Goal: Transaction & Acquisition: Book appointment/travel/reservation

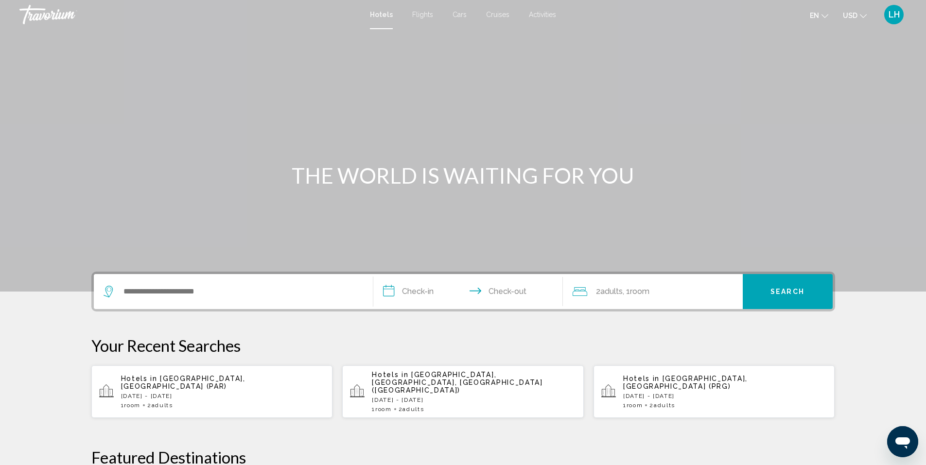
click at [183, 393] on p "Fri, 28 Nov - Sun, 30 Nov" at bounding box center [223, 396] width 204 height 7
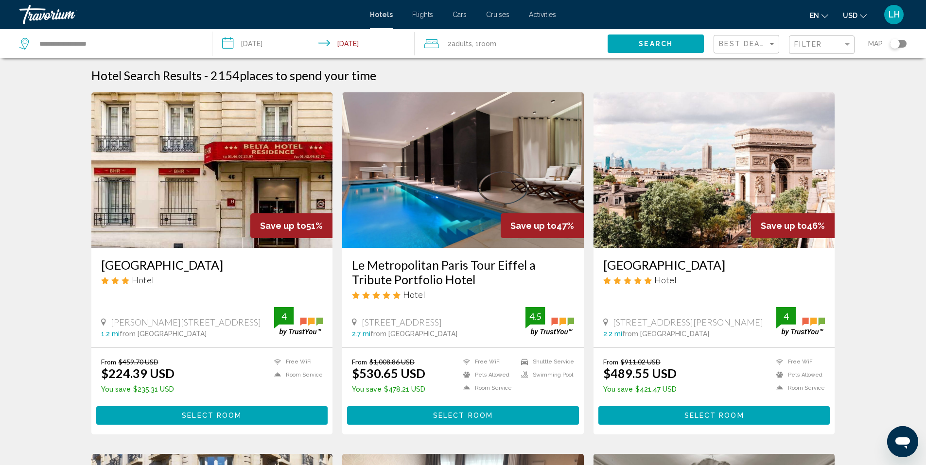
click at [862, 12] on mat-icon "Change currency" at bounding box center [863, 14] width 7 height 7
click at [849, 63] on button "CAD (Can$)" at bounding box center [834, 64] width 49 height 13
